Goal: Task Accomplishment & Management: Manage account settings

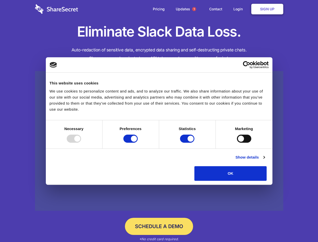
click at [81, 142] on div at bounding box center [74, 138] width 14 height 8
click at [138, 142] on input "Preferences" at bounding box center [130, 138] width 14 height 8
checkbox input "false"
click at [188, 142] on input "Statistics" at bounding box center [187, 138] width 14 height 8
checkbox input "false"
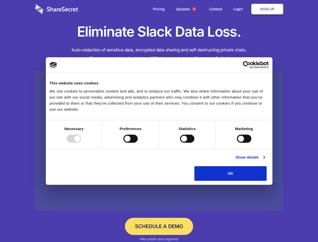
click at [237, 142] on input "Marketing" at bounding box center [244, 138] width 14 height 8
checkbox input "true"
